Goal: Information Seeking & Learning: Learn about a topic

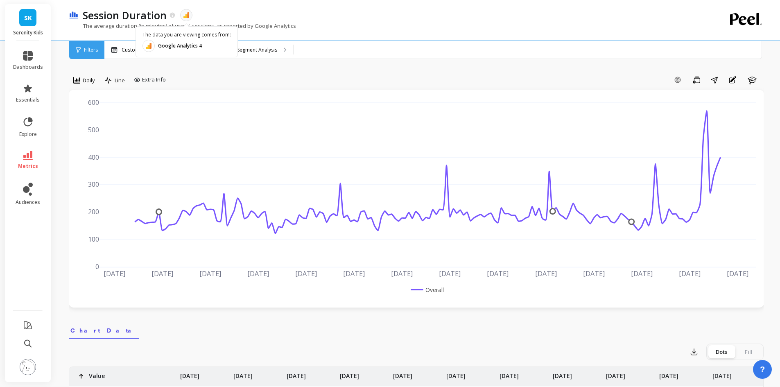
click at [360, 22] on div "The average duration (in minutes) of users' sessions, as reported by Google Ana…" at bounding box center [382, 30] width 627 height 16
click at [264, 23] on p "The average duration (in minutes) of users' sessions, as reported by Google Ana…" at bounding box center [182, 25] width 227 height 7
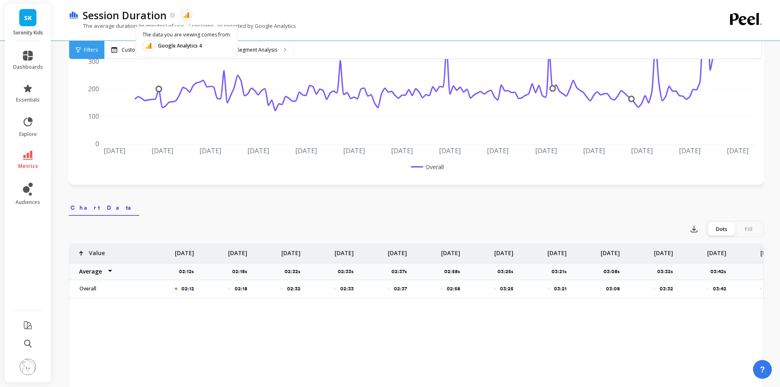
scroll to position [0, 464]
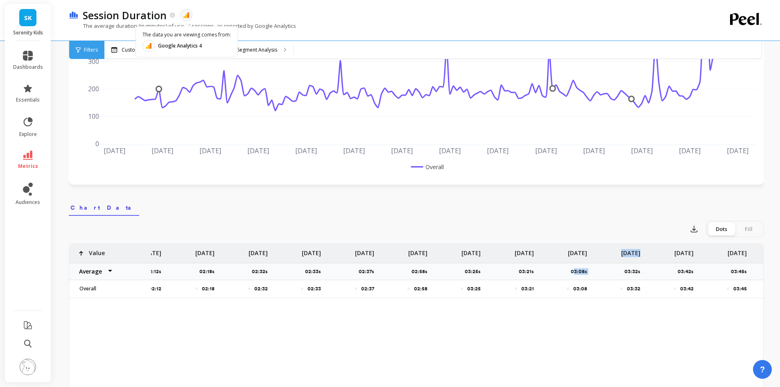
drag, startPoint x: 592, startPoint y: 271, endPoint x: 580, endPoint y: 270, distance: 12.3
click at [580, 270] on p "03:08s" at bounding box center [581, 271] width 21 height 7
drag, startPoint x: 571, startPoint y: 270, endPoint x: 587, endPoint y: 268, distance: 15.7
click at [587, 268] on p "03:08s" at bounding box center [581, 271] width 21 height 7
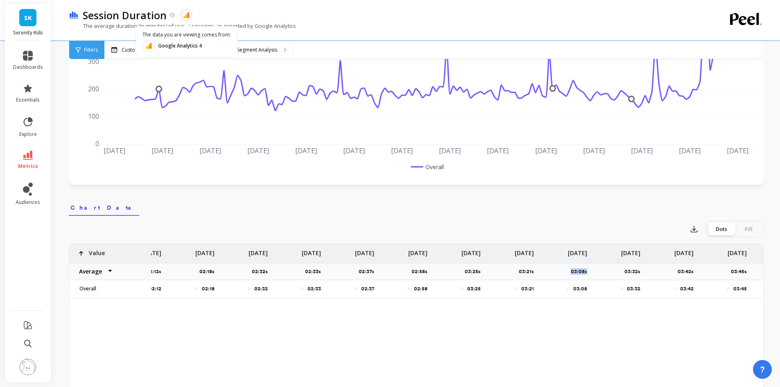
copy p "03:08s"
click at [364, 21] on div "Session Duration The data you are viewing comes from: Google Analytics 4" at bounding box center [388, 15] width 618 height 14
click at [261, 23] on p "The average duration (in minutes) of users' sessions, as reported by Google Ana…" at bounding box center [182, 25] width 227 height 7
drag, startPoint x: 573, startPoint y: 289, endPoint x: 587, endPoint y: 287, distance: 14.4
click at [587, 287] on div "03:08" at bounding box center [565, 288] width 53 height 17
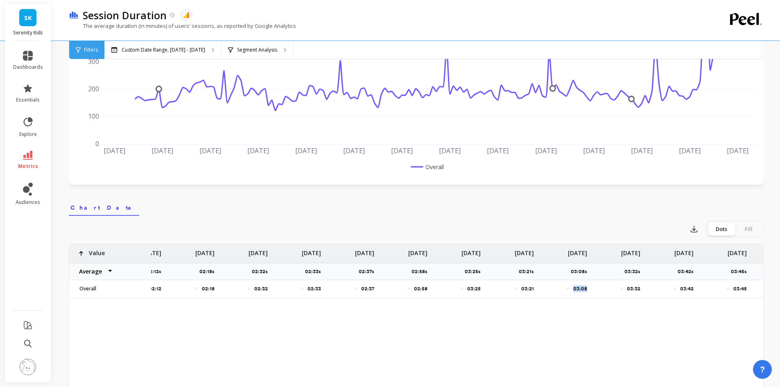
copy p "03:08"
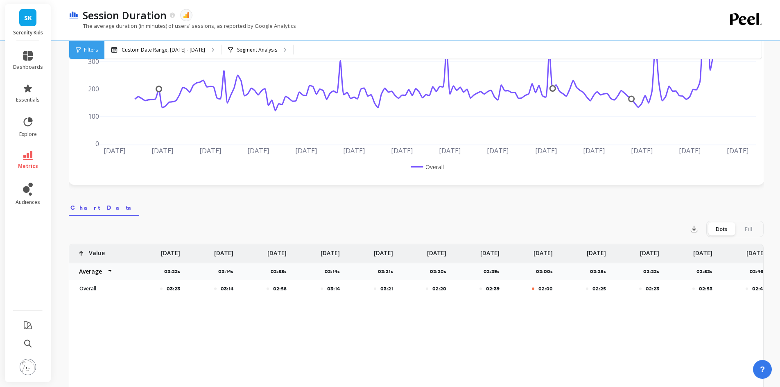
scroll to position [0, 1883]
drag, startPoint x: 84, startPoint y: 10, endPoint x: 164, endPoint y: 13, distance: 79.9
click at [164, 13] on p "Session Duration" at bounding box center [125, 15] width 84 height 14
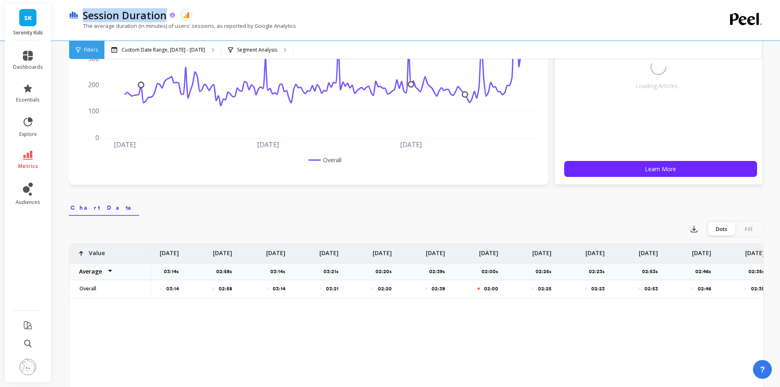
copy p "Session Duration"
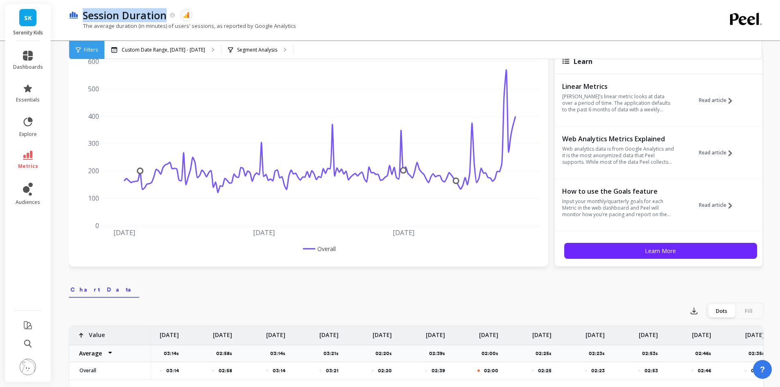
scroll to position [0, 0]
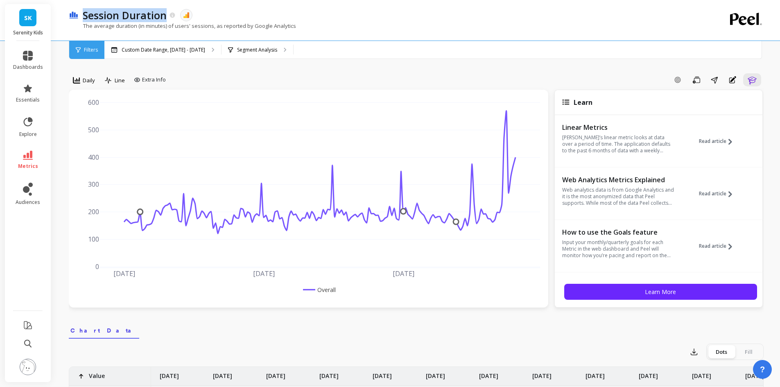
copy p "Session Duration"
click at [91, 47] on span "Filters" at bounding box center [91, 50] width 14 height 7
click at [154, 48] on p "Custom Date Range, [DATE] - [DATE]" at bounding box center [164, 50] width 84 height 7
click at [263, 47] on p "Segment Analysis" at bounding box center [257, 50] width 40 height 7
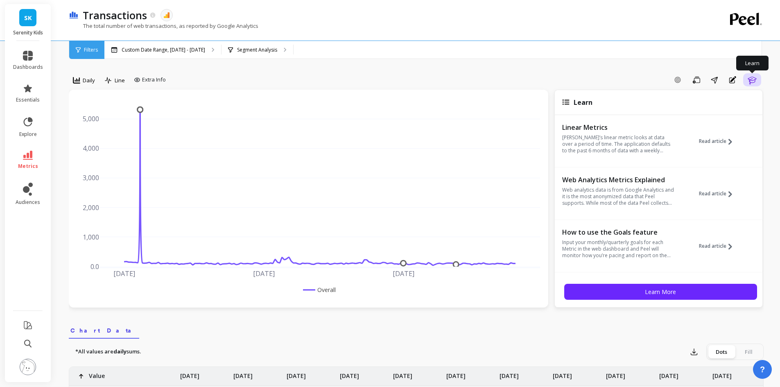
click at [750, 78] on icon "button" at bounding box center [752, 80] width 10 height 10
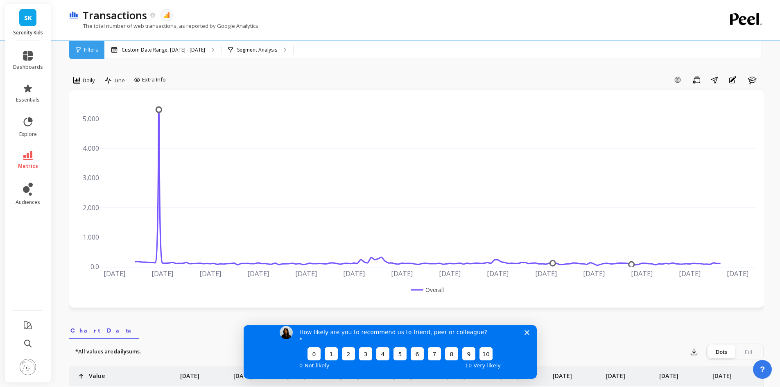
click at [527, 334] on polygon "Close survey" at bounding box center [526, 332] width 5 height 5
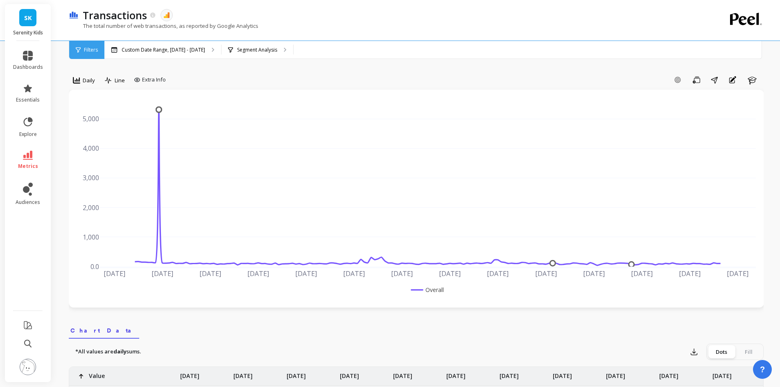
click at [157, 26] on p "The total number of web transactions, as reported by Google Analytics" at bounding box center [164, 25] width 190 height 7
copy p "transactions"
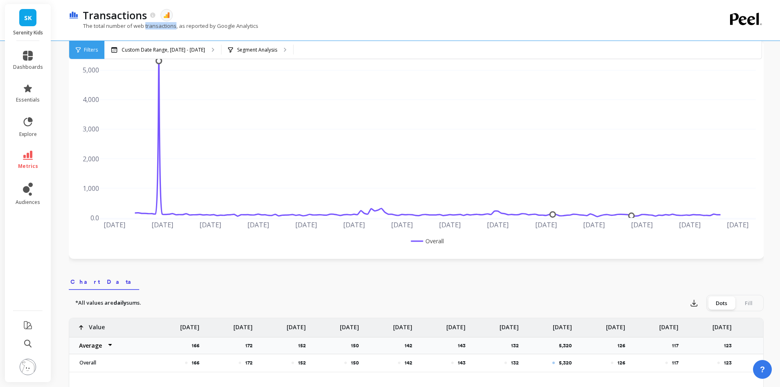
scroll to position [38, 0]
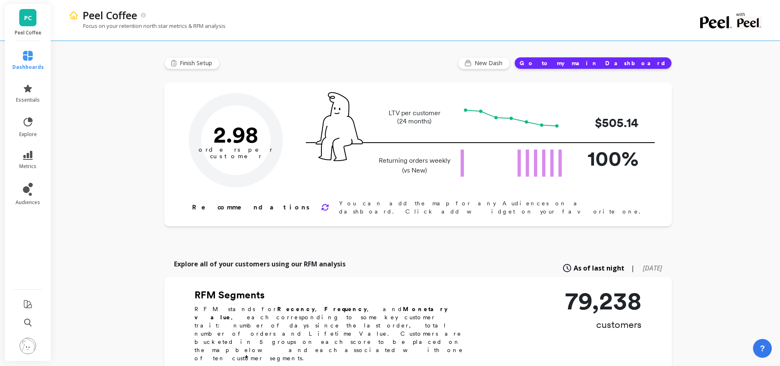
type input "Champions"
type input "8744"
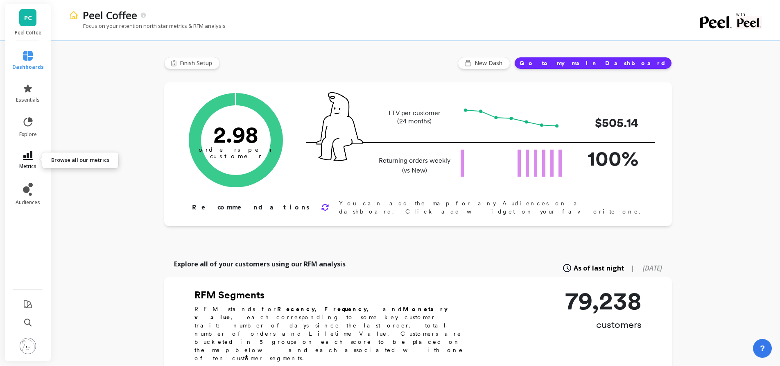
click at [35, 155] on link "metrics" at bounding box center [28, 160] width 32 height 19
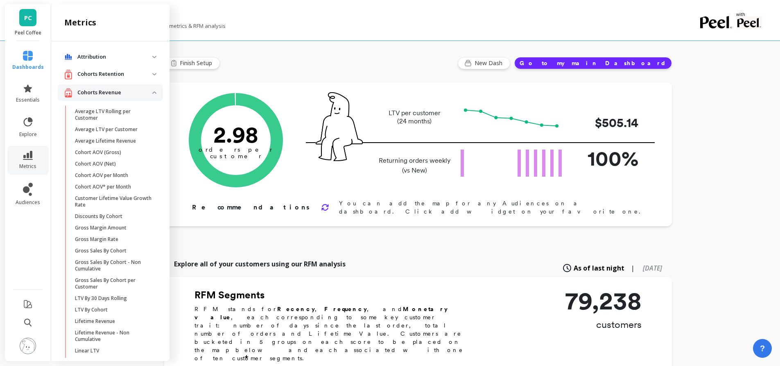
click at [152, 93] on img at bounding box center [154, 92] width 4 height 2
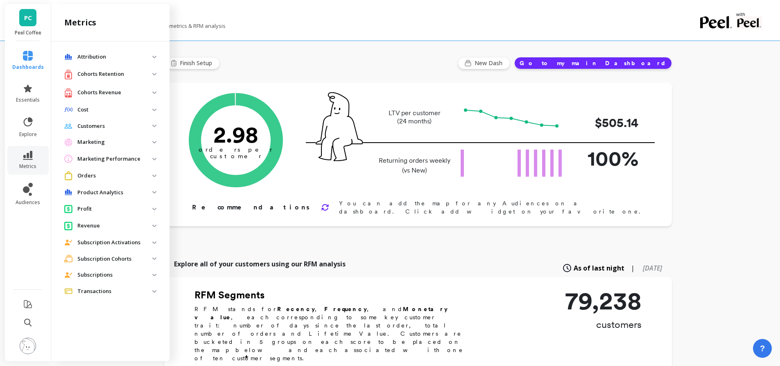
click at [147, 93] on p "Cohorts Revenue" at bounding box center [114, 92] width 75 height 8
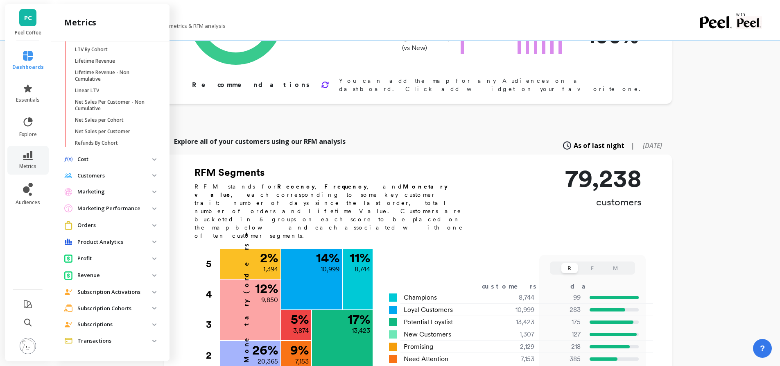
scroll to position [123, 0]
click at [112, 275] on p "Revenue" at bounding box center [114, 275] width 75 height 8
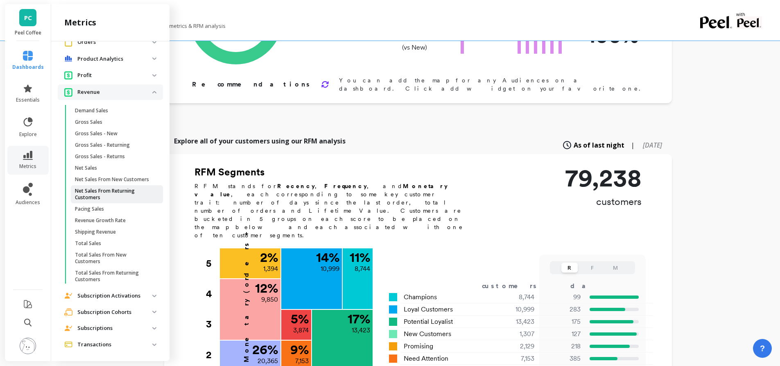
scroll to position [453, 0]
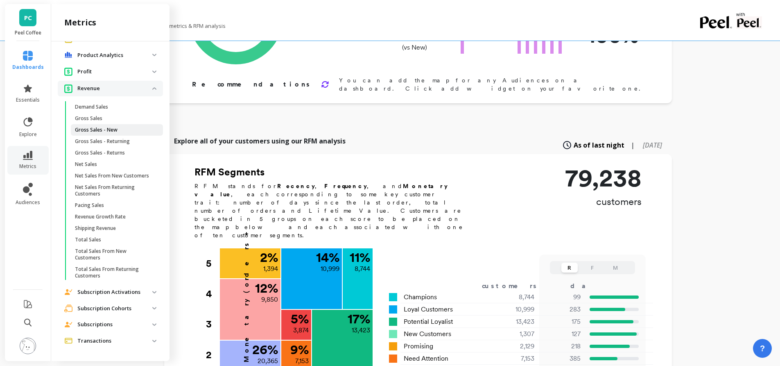
click at [125, 126] on span "Gross Sales - New" at bounding box center [114, 129] width 78 height 7
